Goal: Use online tool/utility

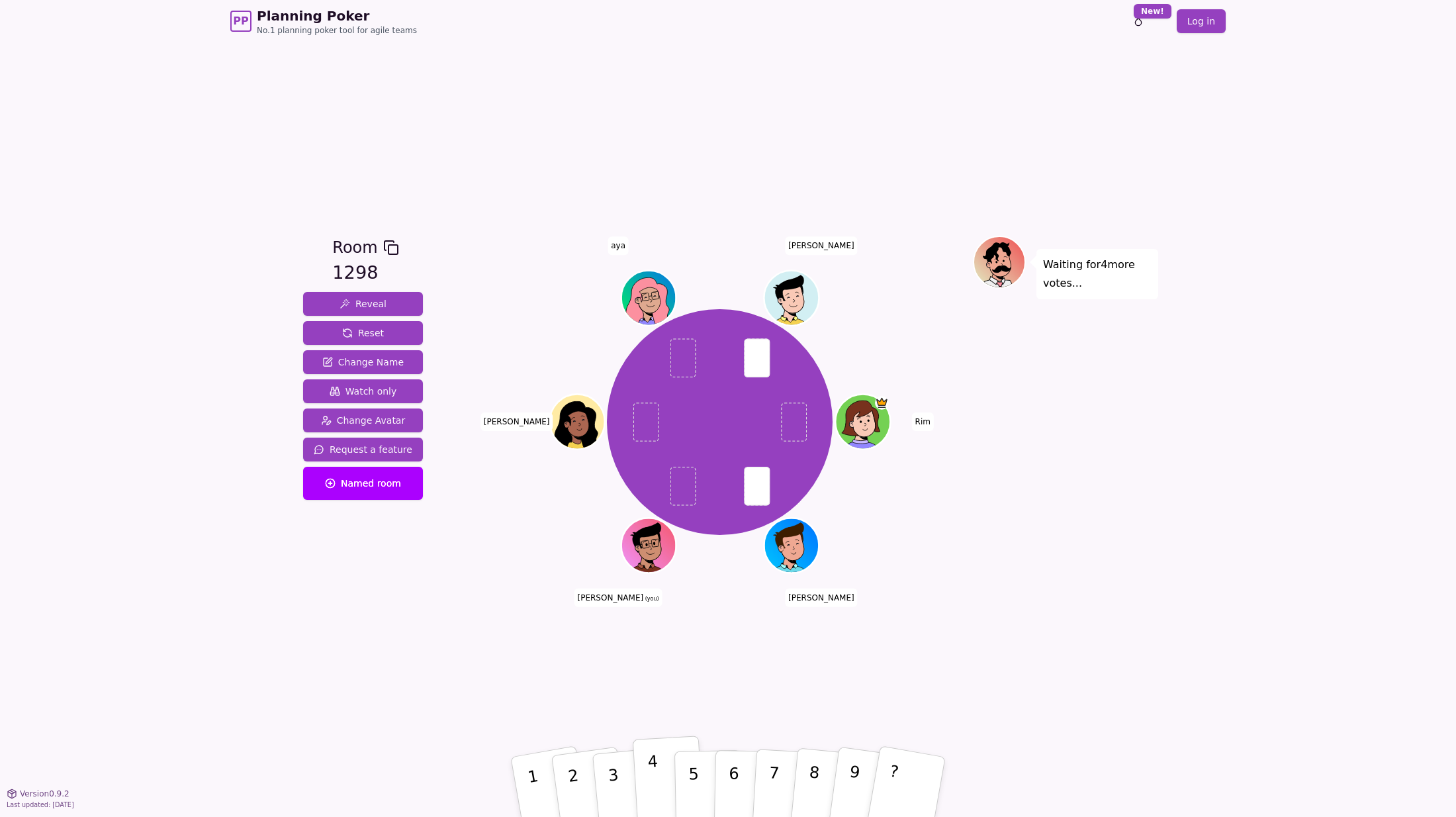
click at [655, 768] on p "4" at bounding box center [654, 788] width 15 height 72
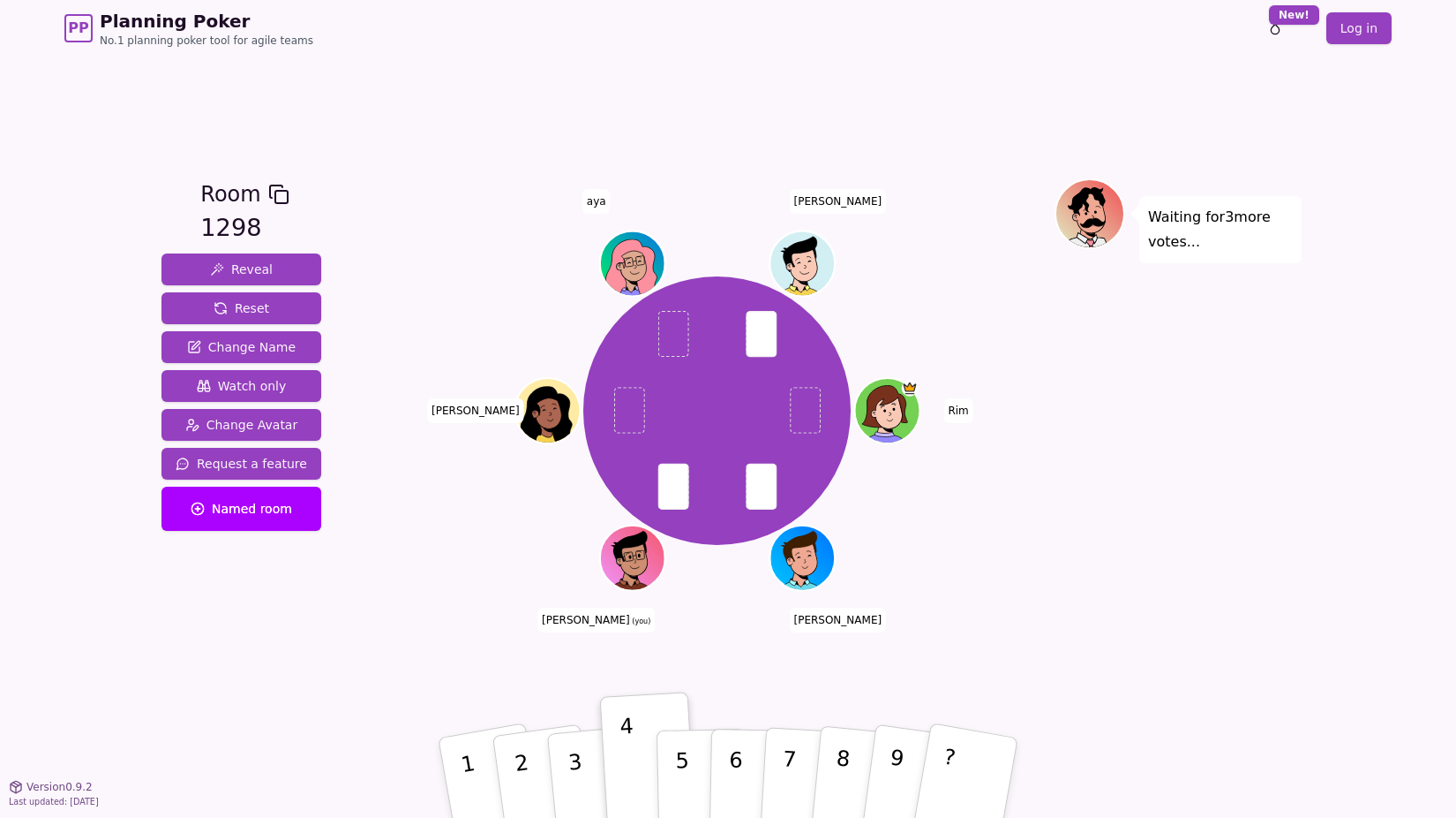
click at [1197, 357] on div "Waiting for 3 more votes..." at bounding box center [1178, 421] width 247 height 485
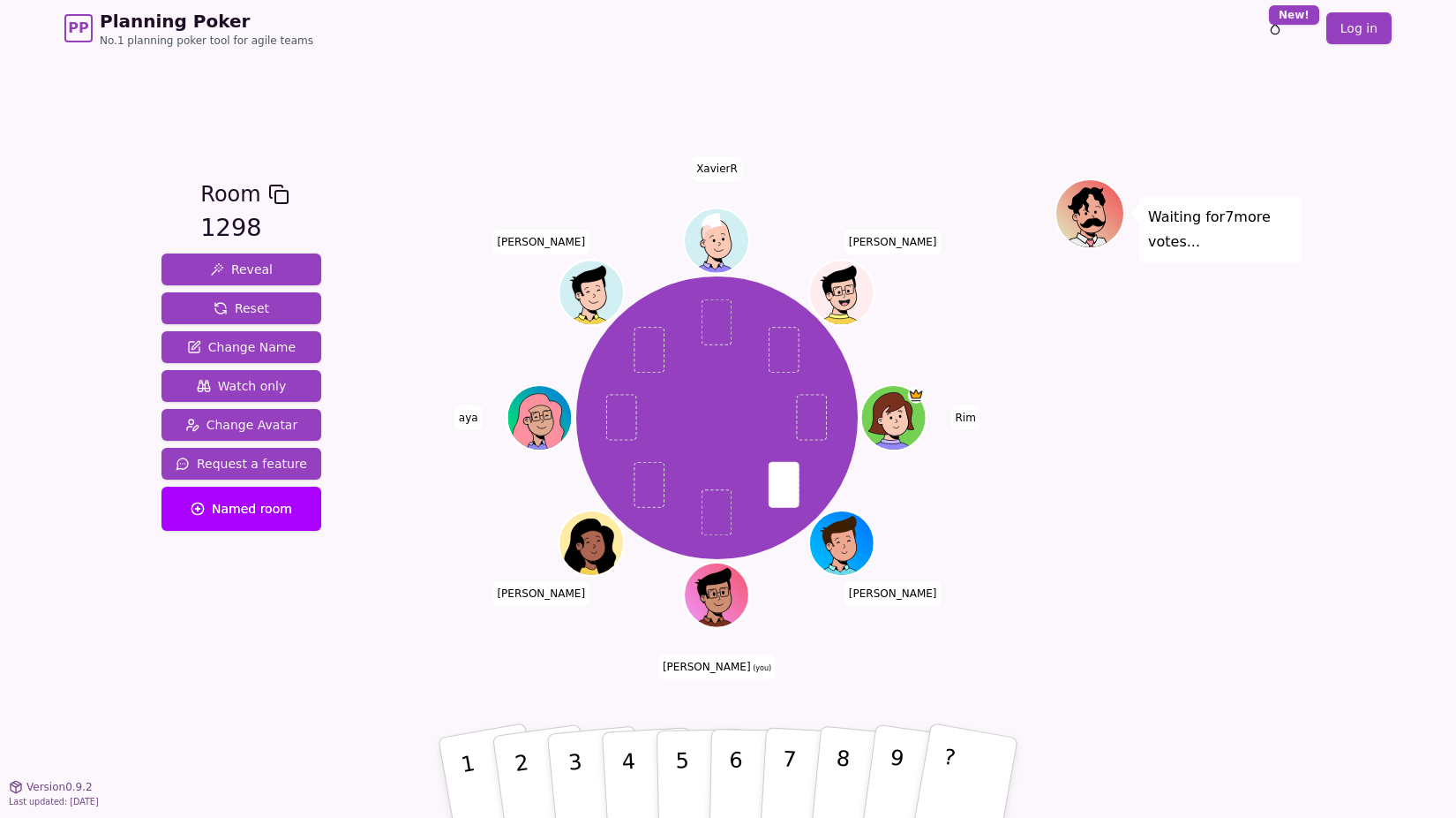
click at [1185, 630] on div "Waiting for 7 more votes..." at bounding box center [1178, 421] width 247 height 485
click at [739, 756] on p "6" at bounding box center [736, 777] width 15 height 95
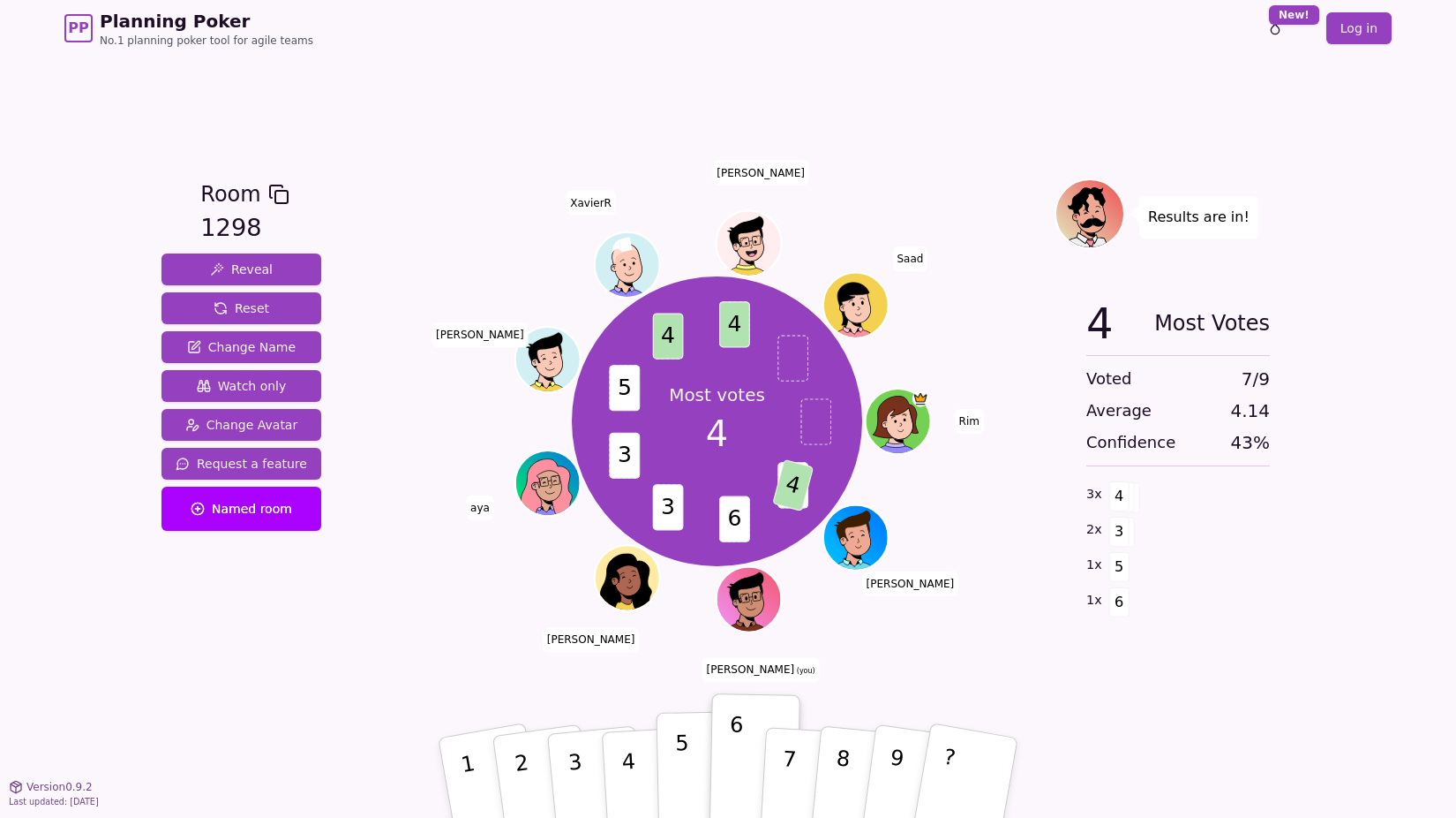
click at [687, 773] on p "5" at bounding box center [682, 778] width 15 height 95
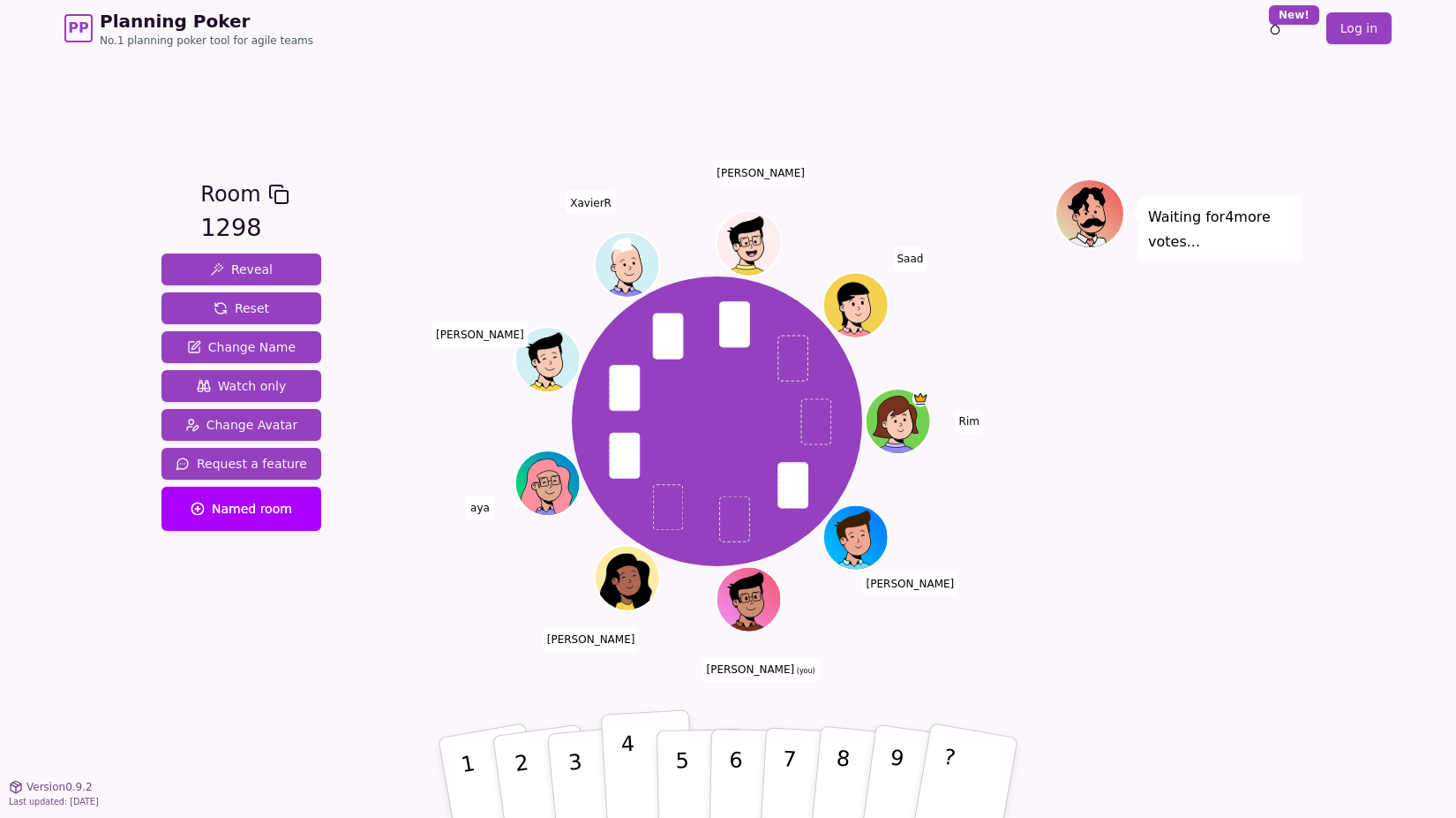
click at [620, 767] on button "4" at bounding box center [649, 778] width 96 height 137
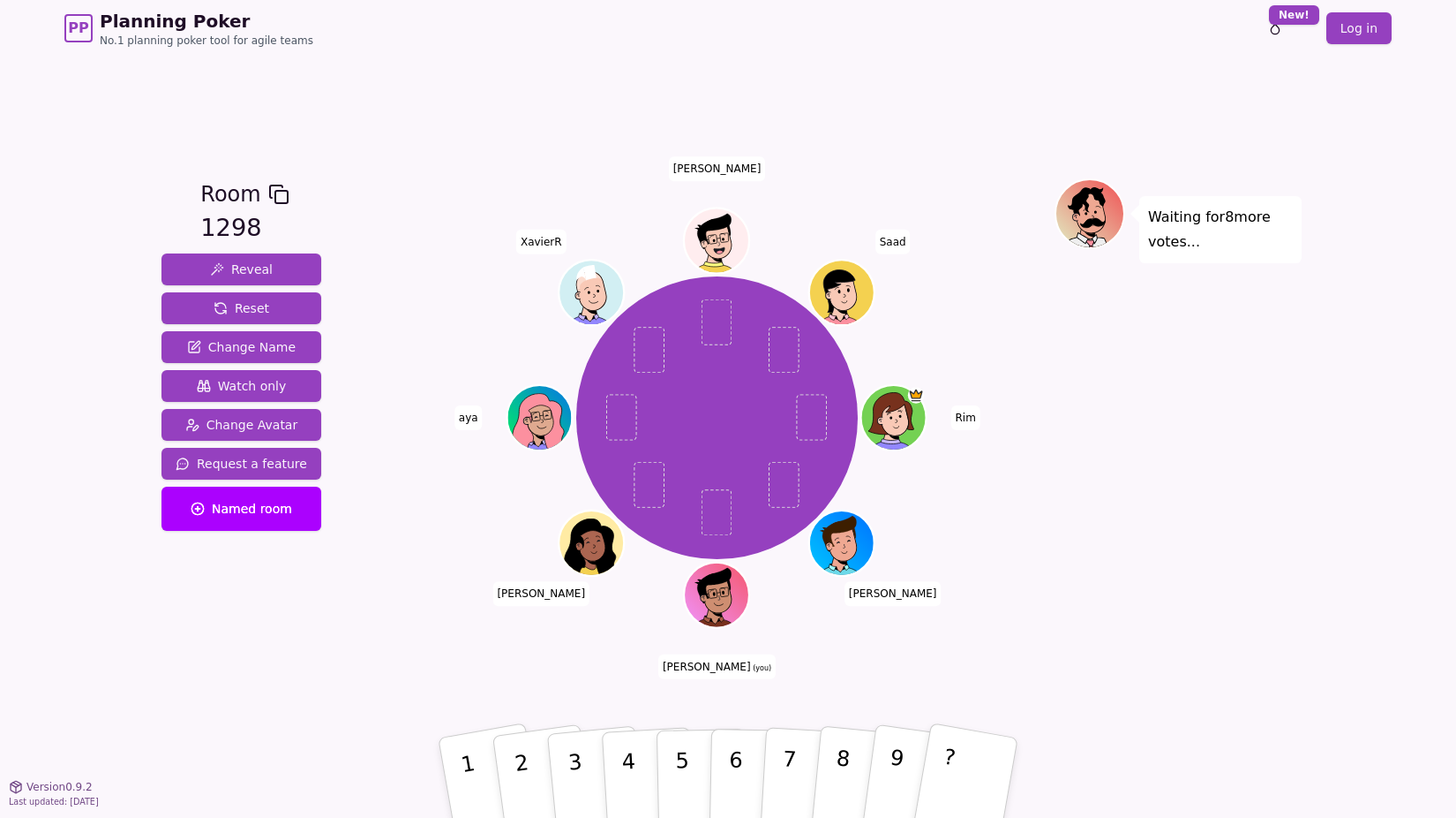
drag, startPoint x: 410, startPoint y: 682, endPoint x: 298, endPoint y: 593, distance: 143.1
click at [298, 593] on div "Room 1298 Reveal Reset Change Name Watch only Change Avatar Request a feature N…" at bounding box center [241, 421] width 174 height 485
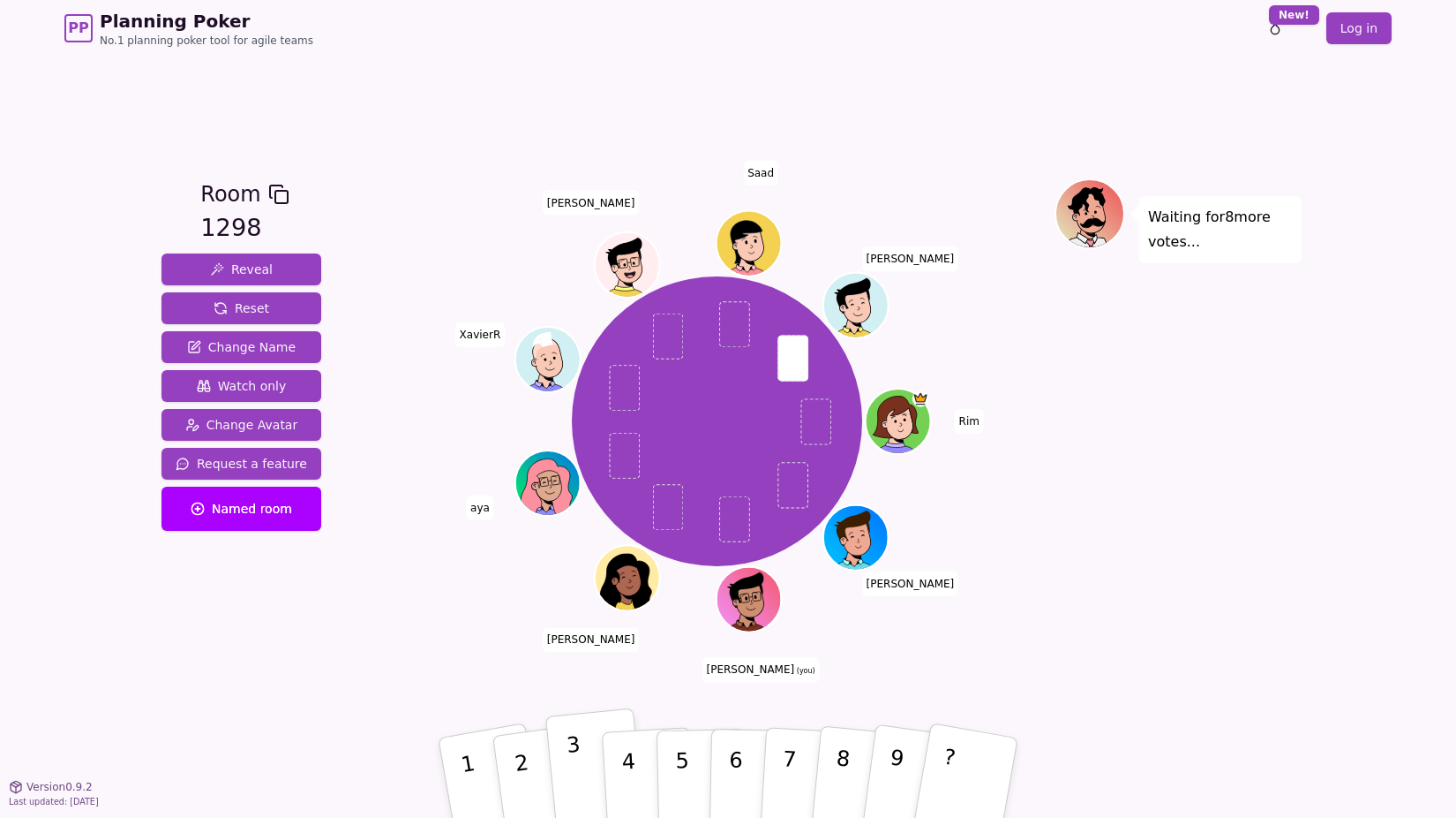
click at [582, 746] on button "3" at bounding box center [596, 778] width 101 height 140
click at [694, 784] on button "5" at bounding box center [703, 778] width 91 height 134
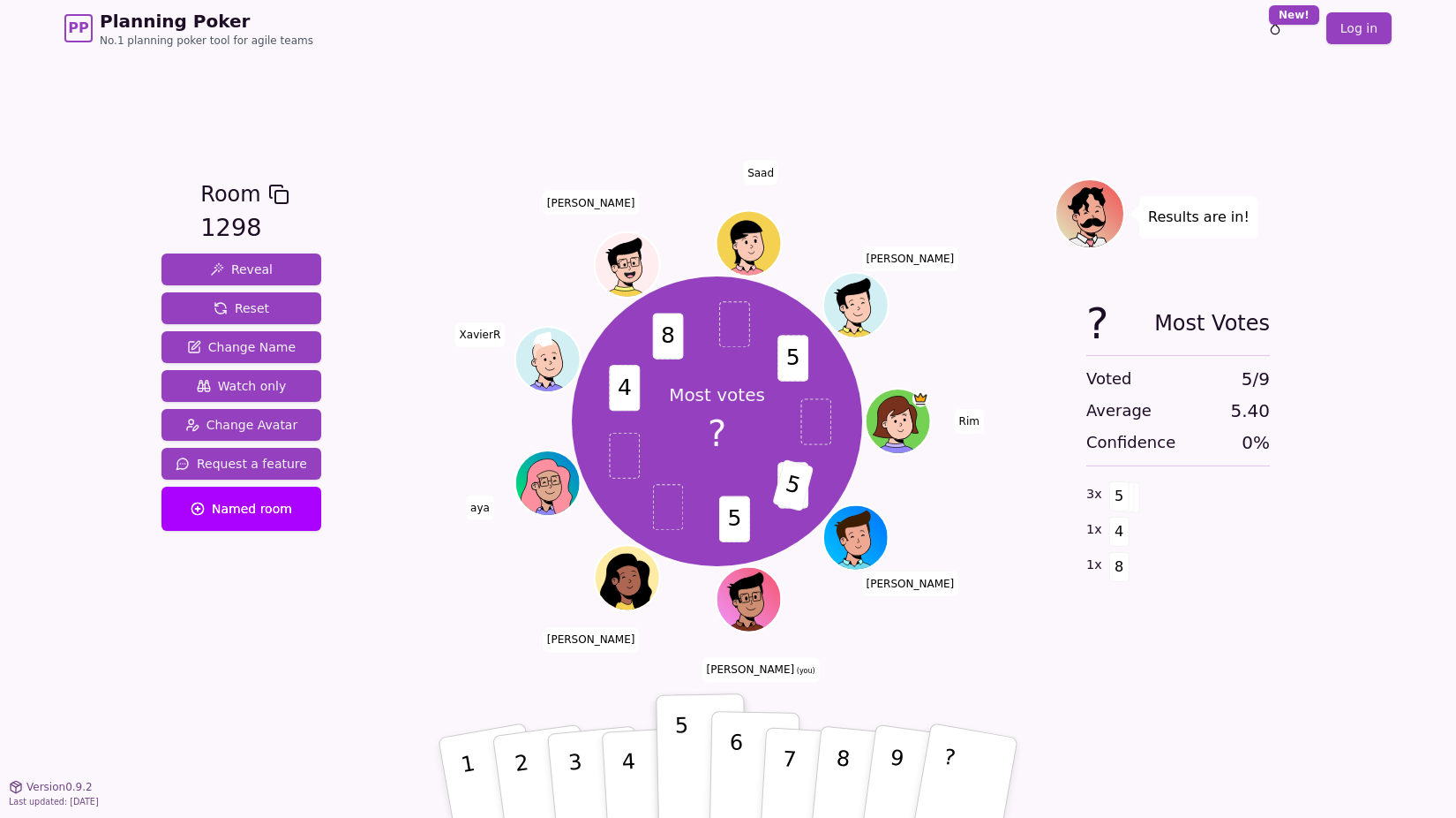
click at [742, 753] on button "6" at bounding box center [755, 778] width 91 height 134
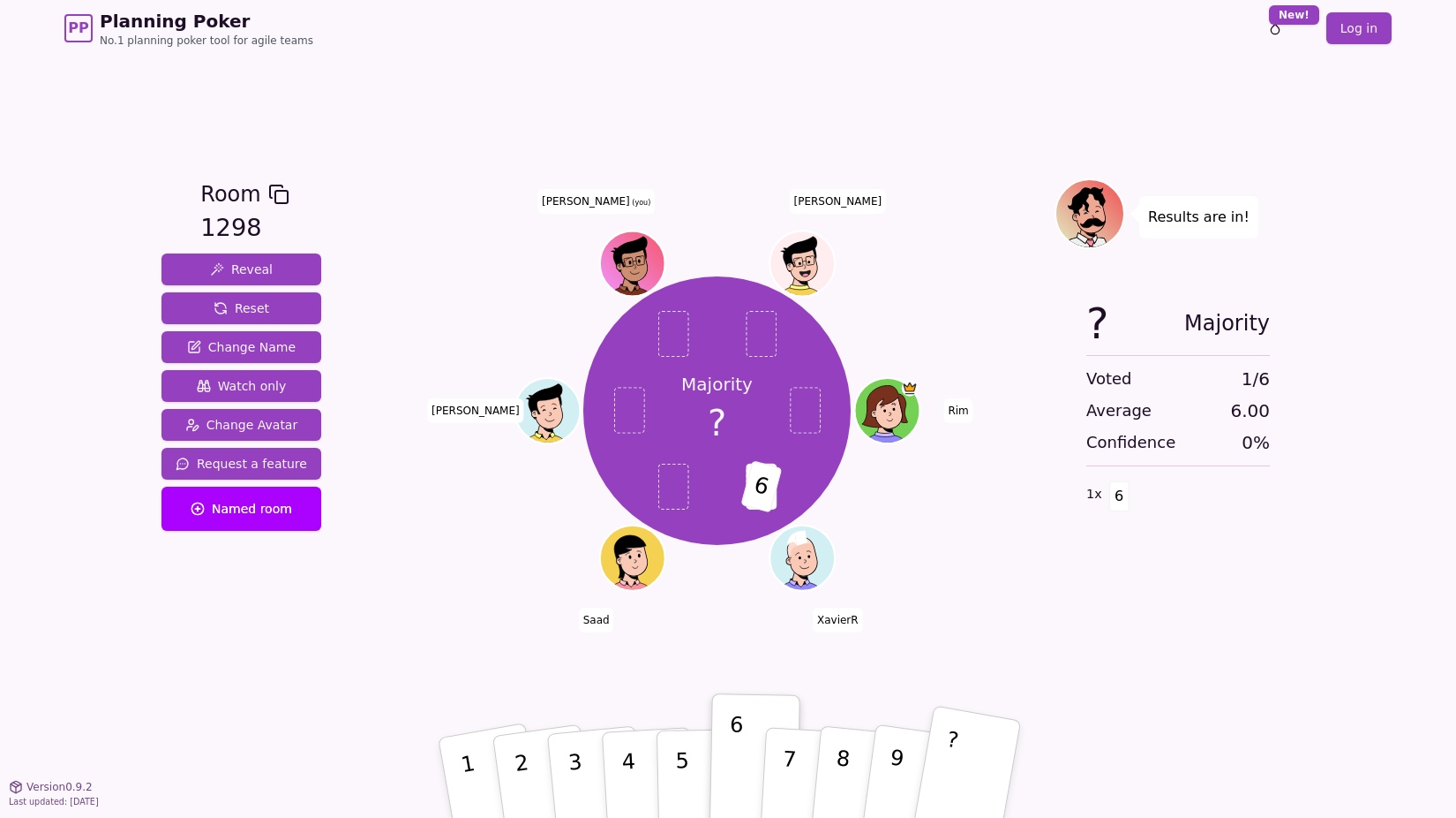
click at [958, 776] on button "?" at bounding box center [967, 777] width 111 height 145
